Goal: Information Seeking & Learning: Check status

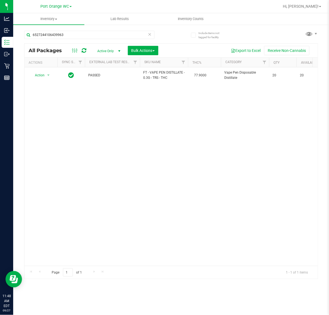
click at [104, 41] on div "6527244106439963" at bounding box center [89, 37] width 130 height 13
click at [103, 36] on input "6527244106439963" at bounding box center [89, 35] width 130 height 8
click at [134, 34] on input "[CREDIT_CARD_NUMBER]" at bounding box center [89, 35] width 130 height 8
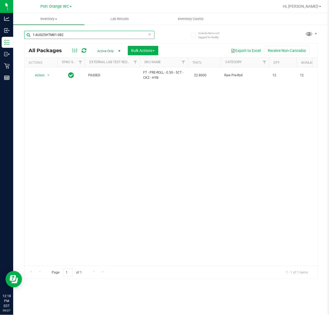
type input "1-AUG25HTM01-0822"
